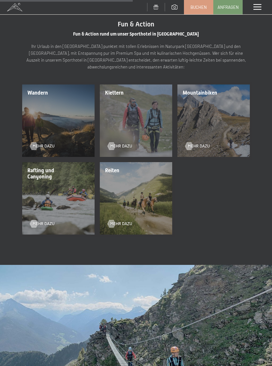
scroll to position [637, 0]
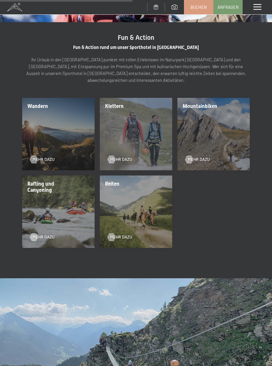
click at [60, 110] on div "Wandern Mehr dazu" at bounding box center [59, 134] width 78 height 78
click at [45, 157] on span "Mehr dazu" at bounding box center [44, 160] width 22 height 6
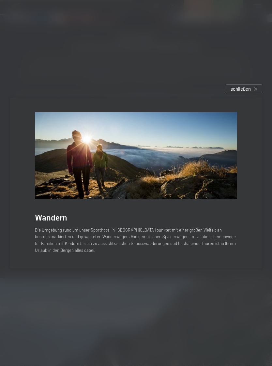
click at [258, 88] on div "schließen" at bounding box center [244, 89] width 37 height 9
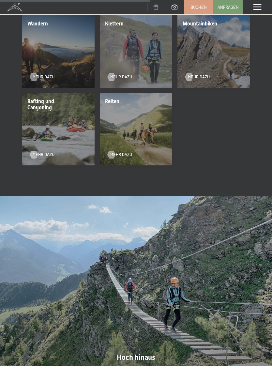
scroll to position [720, 0]
click at [50, 144] on div "Mehr dazu" at bounding box center [56, 151] width 52 height 14
click at [49, 104] on div "Rafting und Canyoning Mehr dazu" at bounding box center [59, 129] width 78 height 78
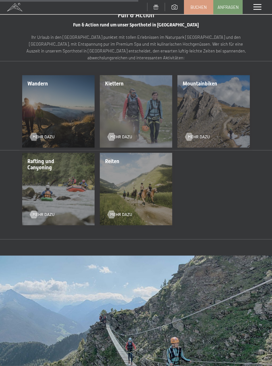
scroll to position [660, 0]
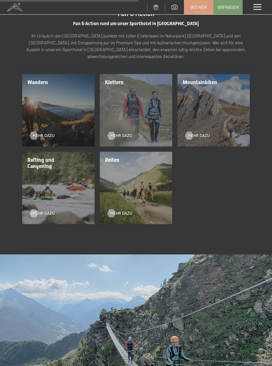
click at [56, 156] on div "Rafting und Canyoning Mehr dazu" at bounding box center [59, 188] width 78 height 78
click at [42, 157] on span "Rafting und Canyoning" at bounding box center [40, 163] width 27 height 12
click at [36, 210] on div at bounding box center [34, 214] width 5 height 8
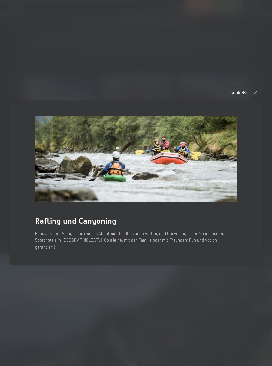
click at [256, 94] on icon at bounding box center [255, 92] width 3 height 3
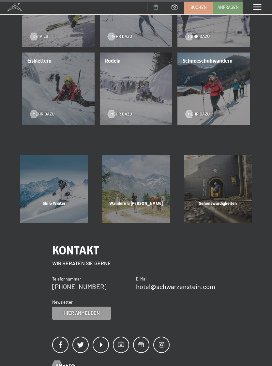
scroll to position [1210, 0]
click at [144, 201] on div "Wandern & [PERSON_NAME]" at bounding box center [136, 212] width 82 height 22
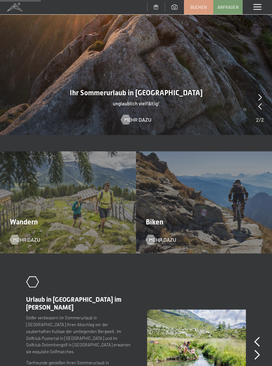
scroll to position [429, 0]
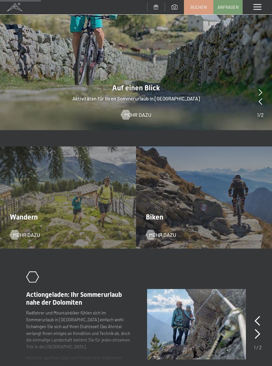
click at [21, 232] on span "Mehr dazu" at bounding box center [26, 235] width 27 height 7
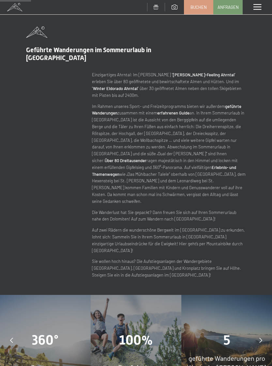
scroll to position [215, 0]
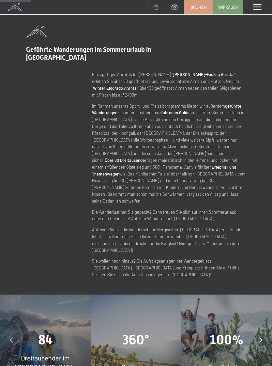
click at [53, 333] on span "84" at bounding box center [45, 340] width 15 height 15
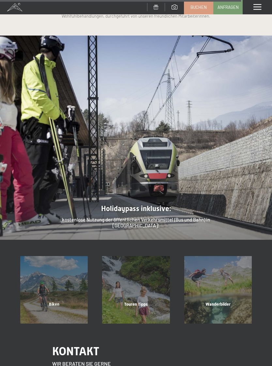
scroll to position [1621, 0]
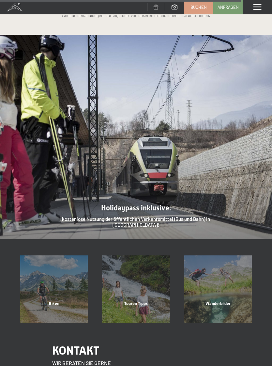
click at [144, 301] on div "Touren Tipps" at bounding box center [136, 312] width 82 height 22
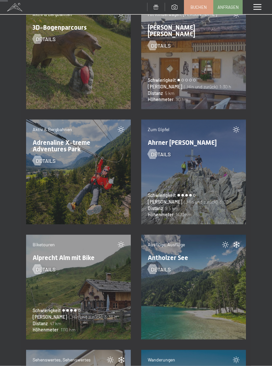
scroll to position [355, 0]
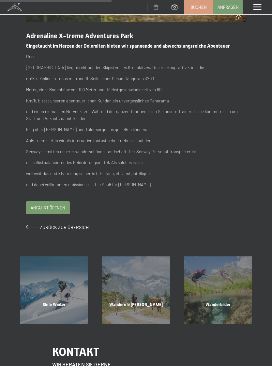
scroll to position [151, 0]
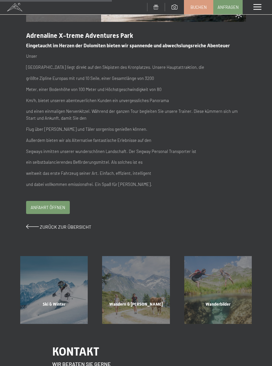
click at [59, 205] on span "Anfahrt öffnen" at bounding box center [48, 208] width 35 height 6
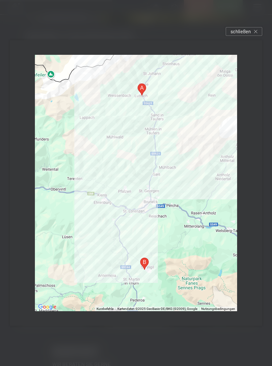
click at [258, 32] on div "schließen" at bounding box center [244, 31] width 37 height 9
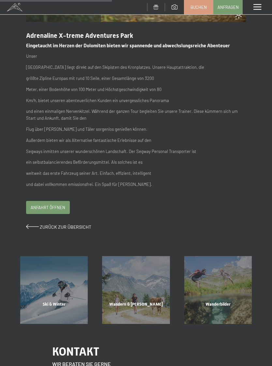
click at [43, 225] on span "Zurück zur Übersicht" at bounding box center [66, 227] width 52 height 6
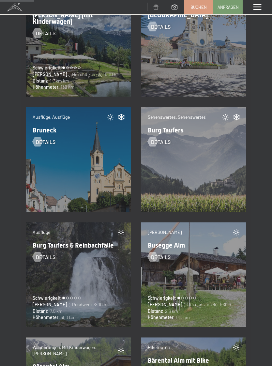
scroll to position [1520, 0]
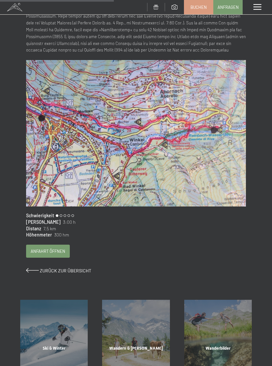
scroll to position [224, 0]
click at [52, 248] on span "Anfahrt öffnen" at bounding box center [48, 251] width 35 height 6
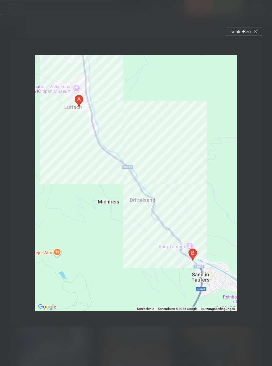
click at [256, 30] on icon at bounding box center [255, 31] width 3 height 3
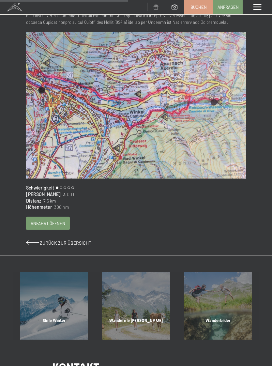
scroll to position [252, 0]
click at [56, 220] on span "Anfahrt öffnen" at bounding box center [48, 223] width 35 height 6
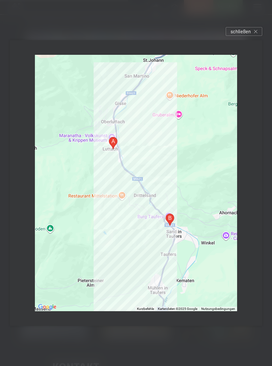
click at [259, 28] on div "schließen" at bounding box center [244, 31] width 37 height 9
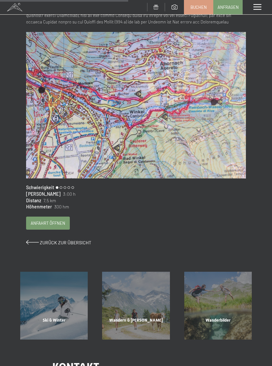
click at [58, 240] on span "Zurück zur Übersicht" at bounding box center [66, 243] width 52 height 6
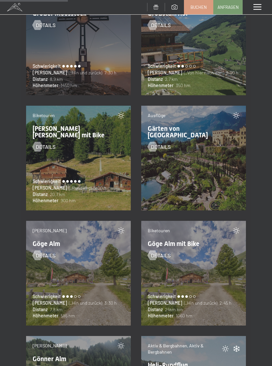
scroll to position [3016, 0]
